Goal: Information Seeking & Learning: Understand process/instructions

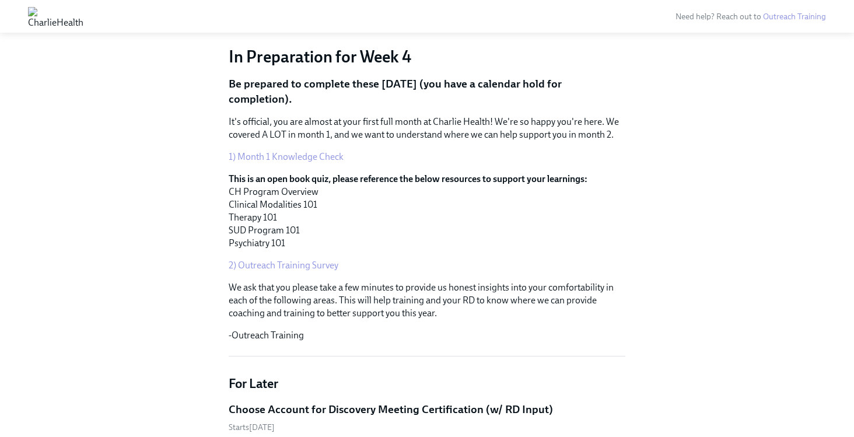
scroll to position [97, 0]
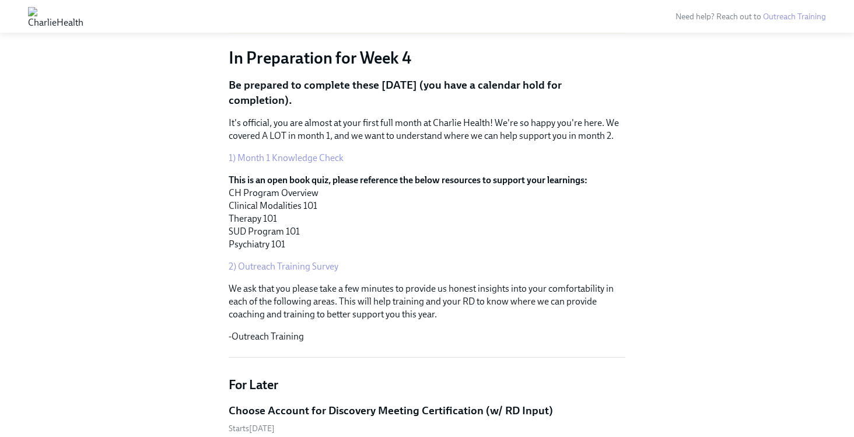
click at [255, 157] on link "1) Month 1 Knowledge Check" at bounding box center [286, 157] width 115 height 11
click at [276, 195] on p "This is an open book quiz, please reference the below resources to support your…" at bounding box center [427, 212] width 396 height 77
click at [355, 192] on p "This is an open book quiz, please reference the below resources to support your…" at bounding box center [427, 212] width 396 height 77
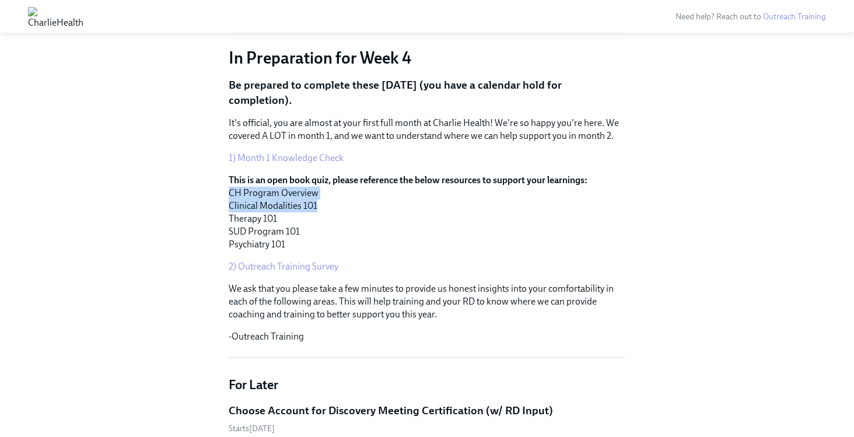
drag, startPoint x: 332, startPoint y: 204, endPoint x: 223, endPoint y: 199, distance: 109.7
click at [277, 236] on p "This is an open book quiz, please reference the below resources to support your…" at bounding box center [427, 212] width 396 height 77
drag, startPoint x: 289, startPoint y: 243, endPoint x: 224, endPoint y: 198, distance: 78.3
